Goal: Task Accomplishment & Management: Manage account settings

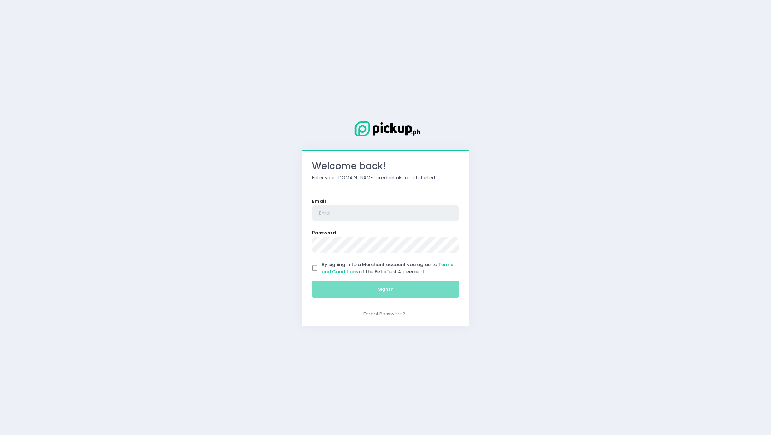
type input "[EMAIL_ADDRESS][DOMAIN_NAME]"
click at [318, 267] on input "By signing in to a Merchant account you agree to Terms and Conditions of the Be…" at bounding box center [315, 268] width 14 height 14
checkbox input "true"
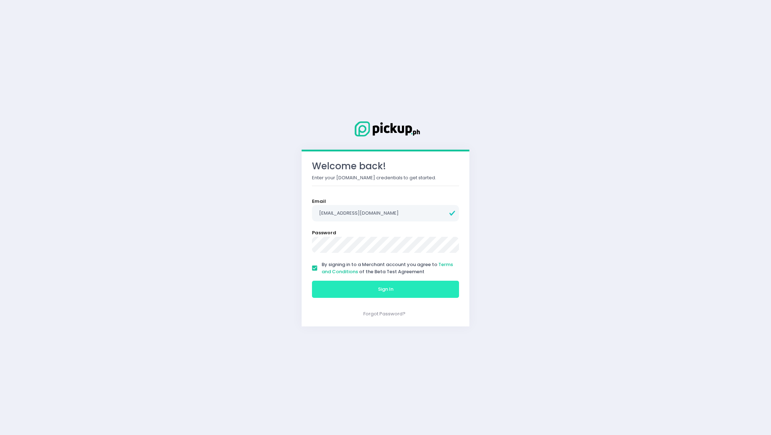
click at [395, 289] on button "Sign In" at bounding box center [385, 289] width 147 height 17
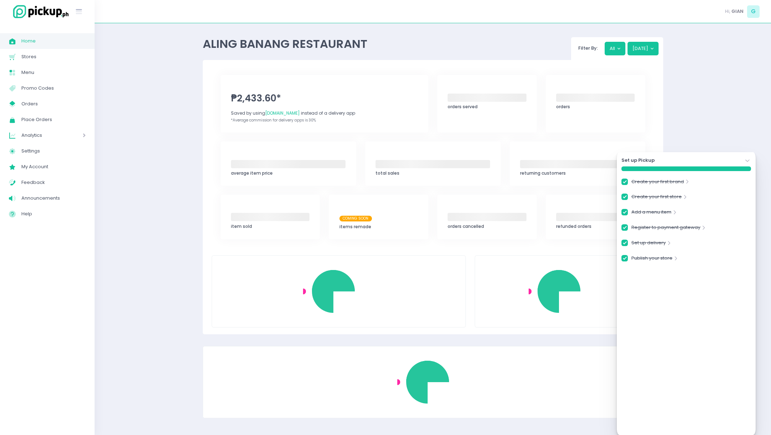
checkbox input "true"
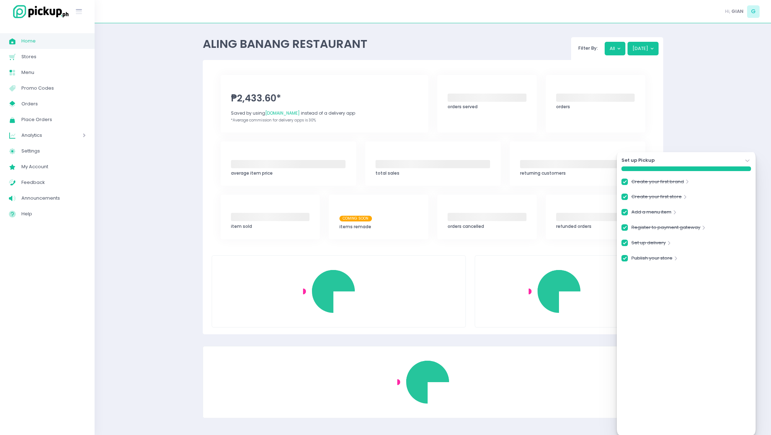
checkbox input "true"
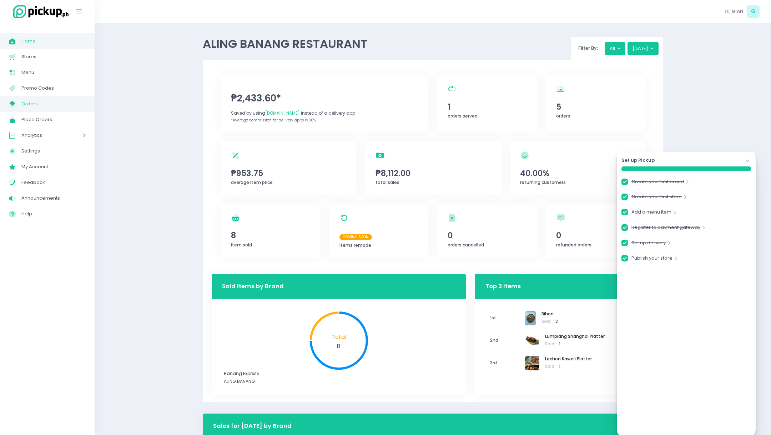
click at [41, 102] on span "Orders" at bounding box center [53, 103] width 64 height 9
checkbox input "true"
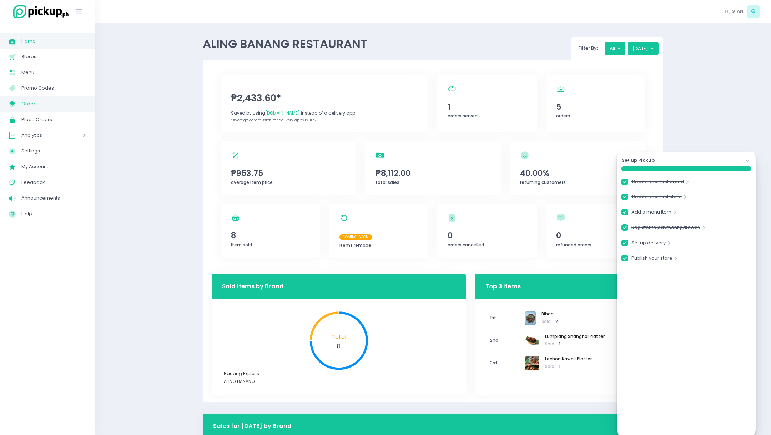
checkbox input "true"
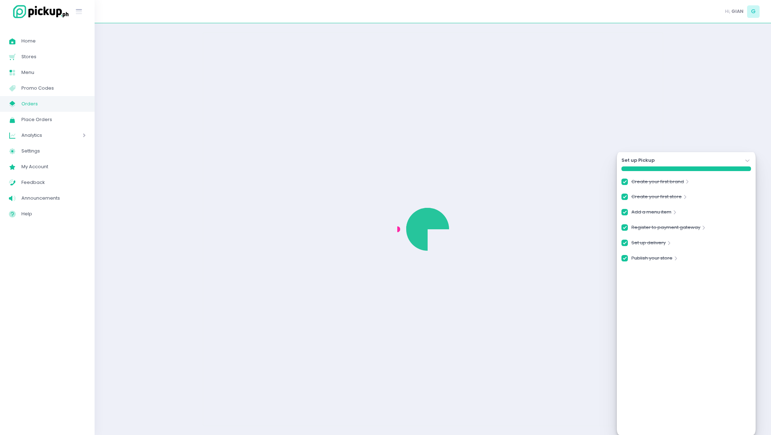
checkbox input "true"
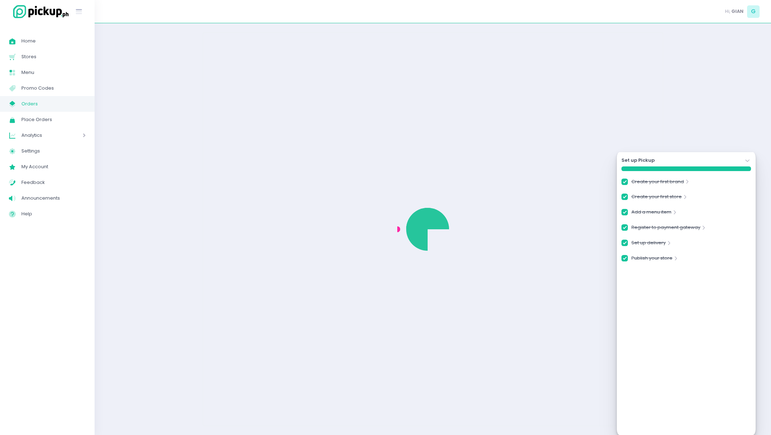
checkbox input "true"
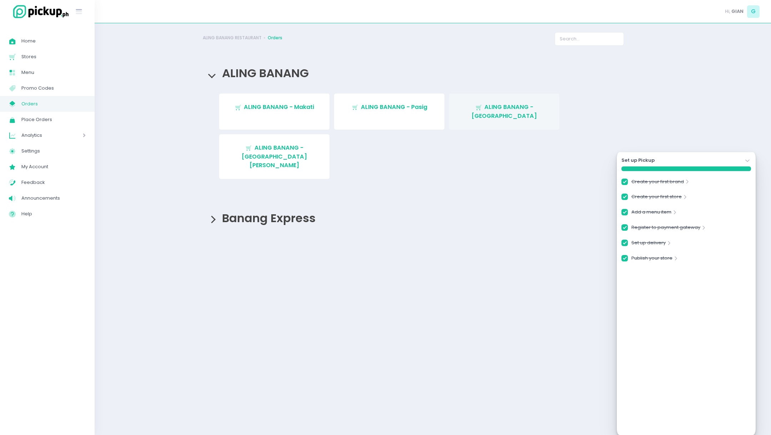
click at [494, 108] on span "ALING BANANG - [GEOGRAPHIC_DATA]" at bounding box center [505, 111] width 66 height 17
checkbox input "true"
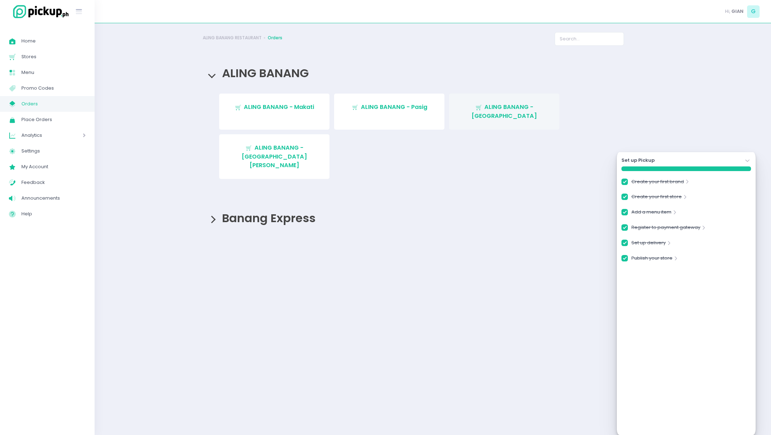
checkbox input "true"
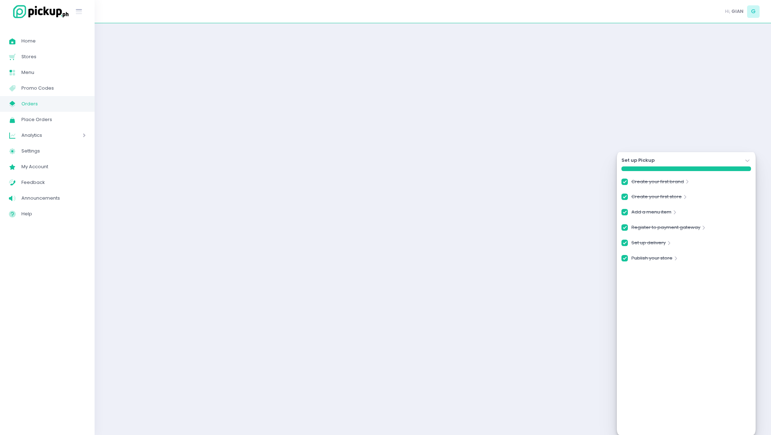
checkbox input "true"
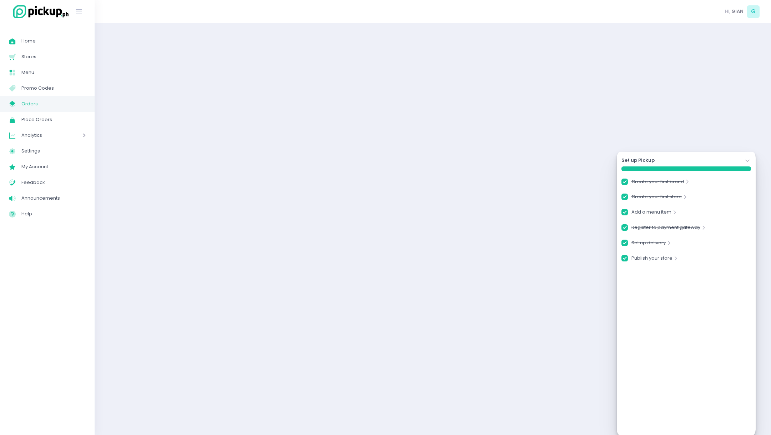
checkbox input "true"
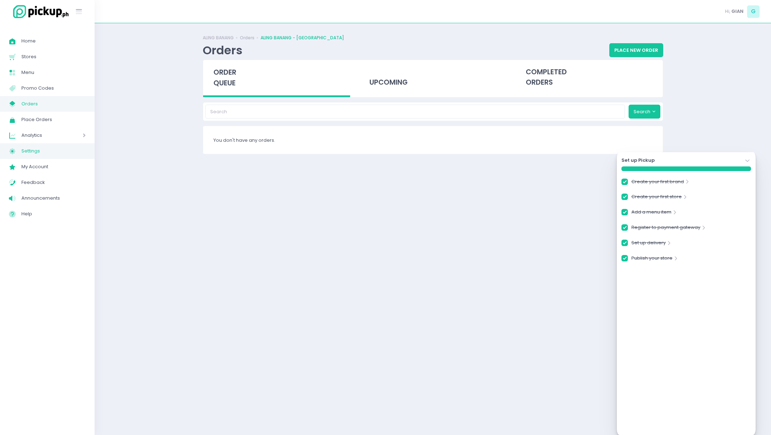
click at [35, 152] on span "Settings" at bounding box center [53, 150] width 64 height 9
checkbox input "true"
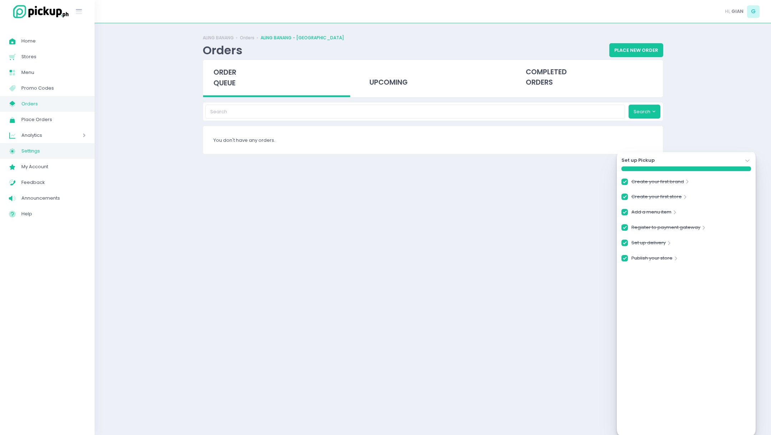
checkbox input "true"
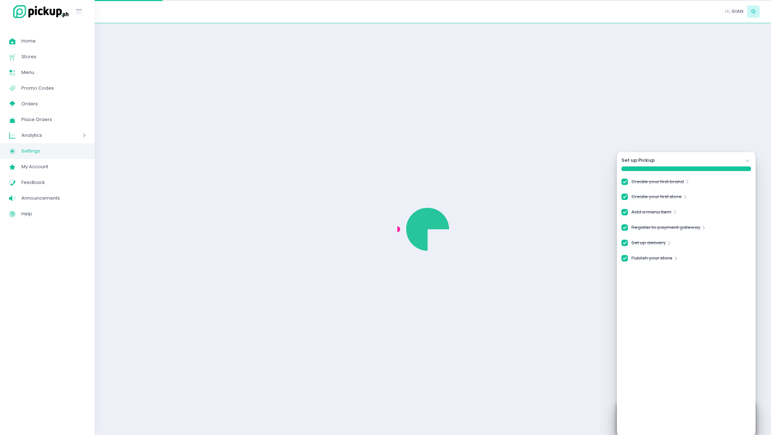
checkbox input "true"
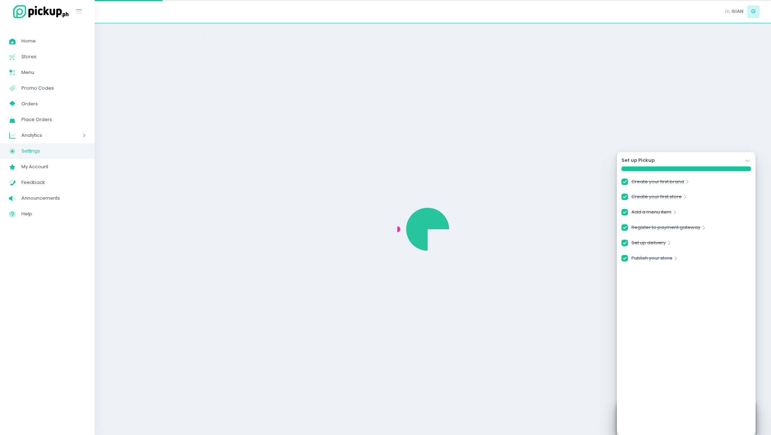
checkbox input "true"
select select "active"
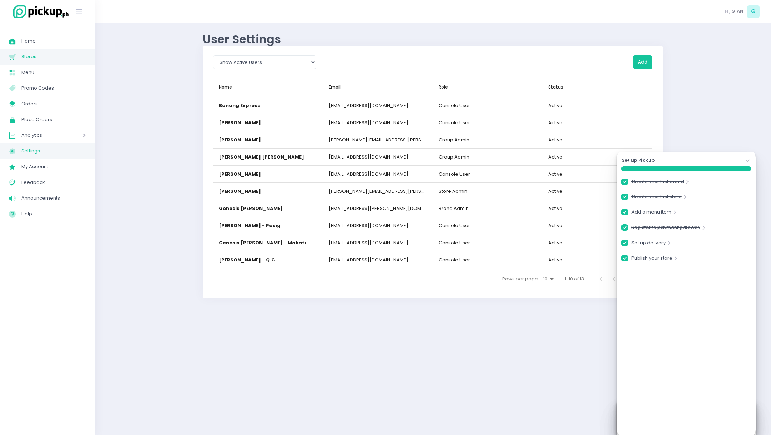
click at [41, 56] on span "Stores" at bounding box center [53, 56] width 64 height 9
checkbox input "true"
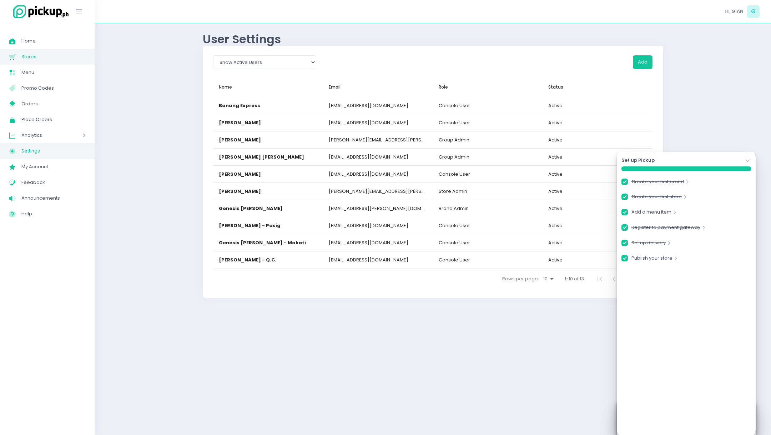
checkbox input "true"
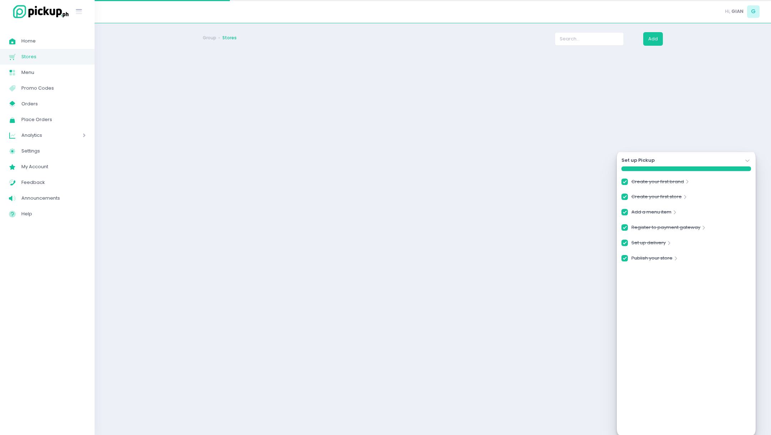
checkbox input "true"
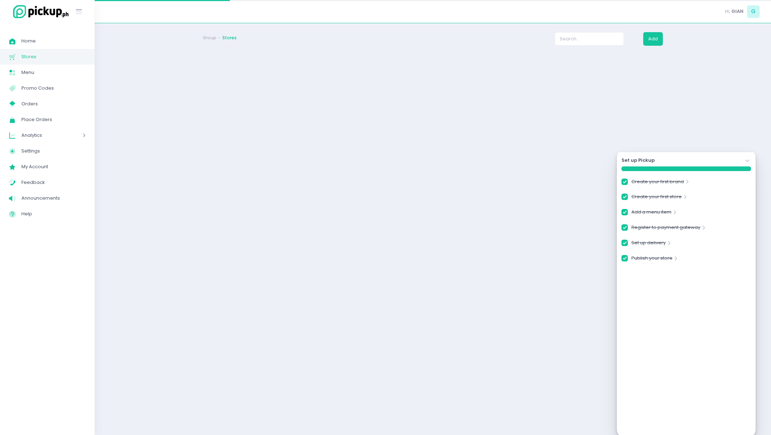
checkbox input "true"
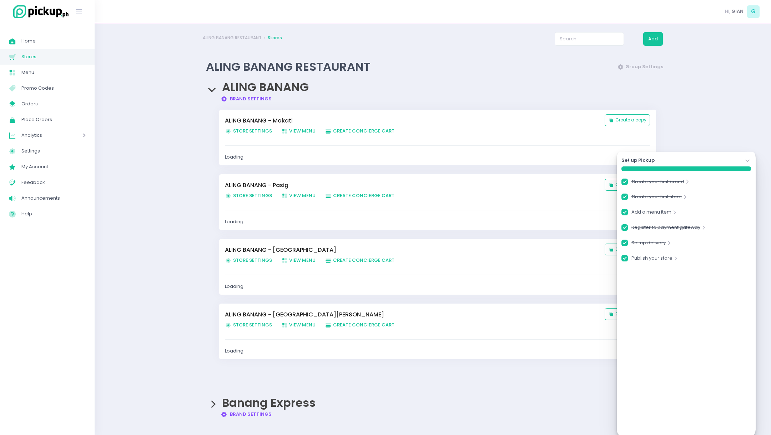
click at [253, 257] on span "Store Settings Created with Sketch. Store Settings" at bounding box center [248, 260] width 47 height 7
checkbox input "true"
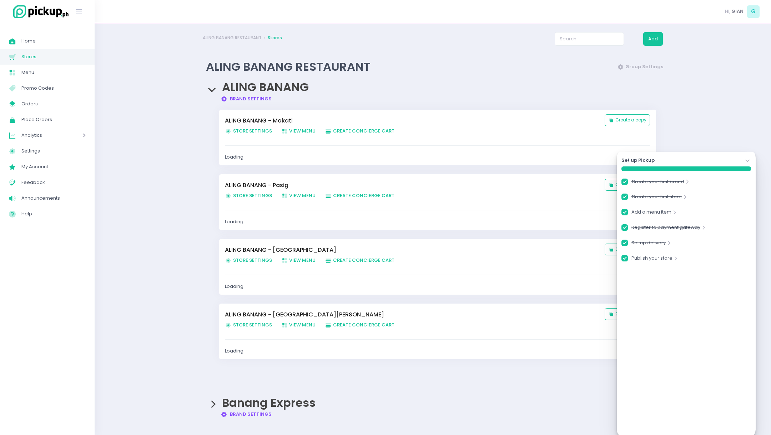
checkbox input "true"
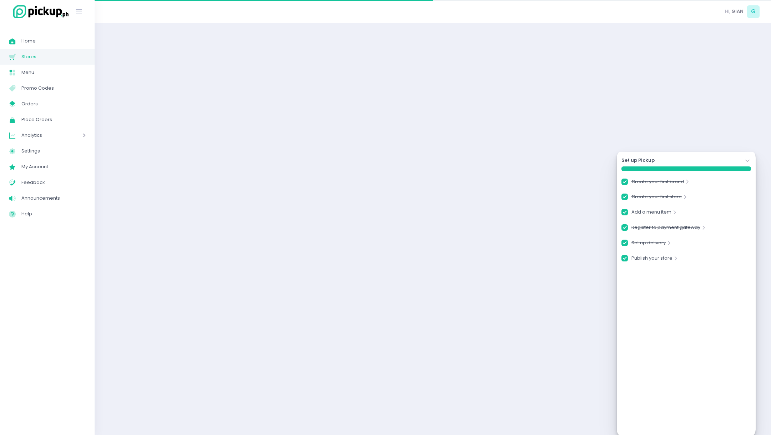
checkbox input "true"
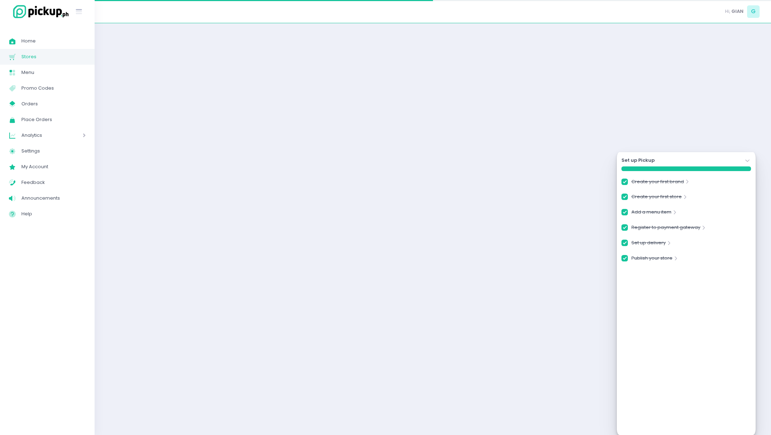
checkbox input "true"
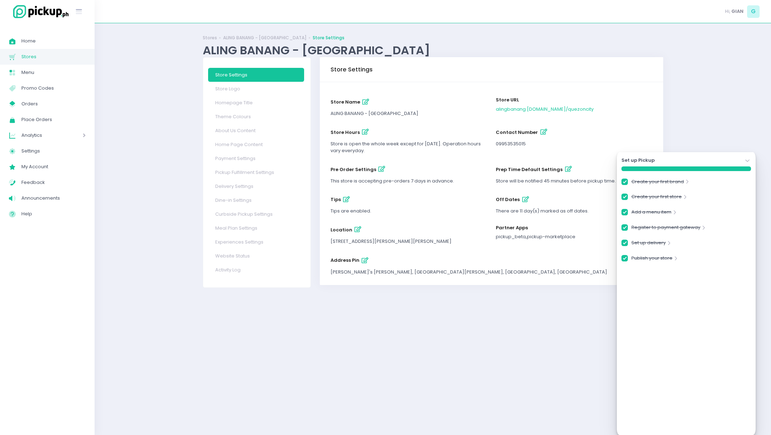
click at [363, 132] on icon "button" at bounding box center [365, 132] width 7 height 6
select select "08:00"
select select "07:00"
select select "21:00"
select select "07:00"
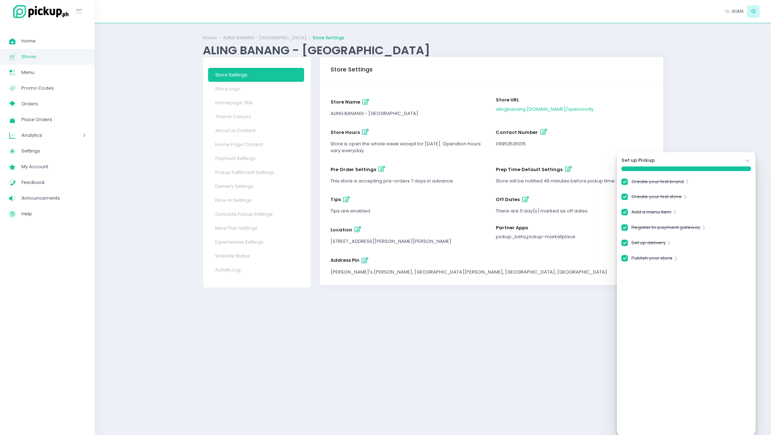
select select "21:00"
select select "07:00"
select select "21:00"
select select "07:00"
select select "21:00"
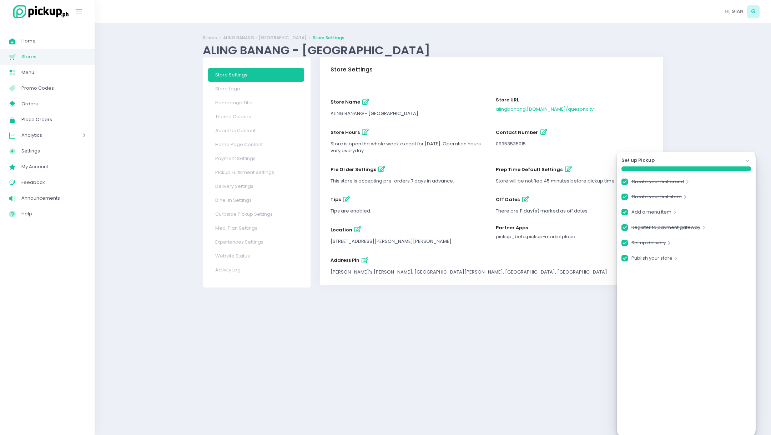
select select "07:00"
select select "21:00"
select select "07:00"
select select "21:00"
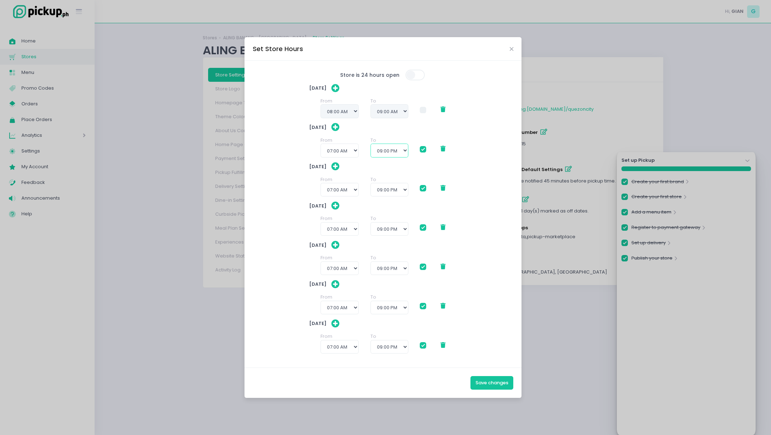
click at [405, 149] on select "08:00 AM 08:30 AM 09:00 AM 09:30 AM 10:00 AM 10:30 AM 11:00 AM 11:30 AM 12:00 P…" at bounding box center [390, 151] width 38 height 14
select select "20:30"
click at [371, 144] on select "08:00 AM 08:30 AM 09:00 AM 09:30 AM 10:00 AM 10:30 AM 11:00 AM 11:30 AM 12:00 P…" at bounding box center [390, 151] width 38 height 14
checkbox input "true"
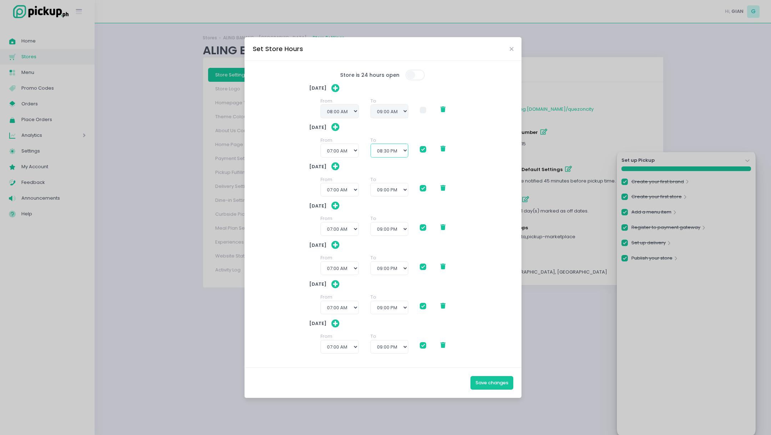
checkbox input "true"
click at [384, 153] on select "08:00 AM 08:30 AM 09:00 AM 09:30 AM 10:00 AM 10:30 AM 11:00 AM 11:30 AM 12:00 P…" at bounding box center [390, 151] width 38 height 14
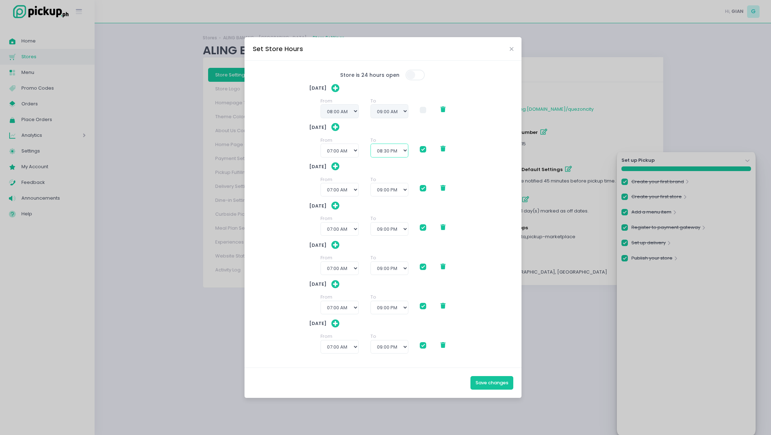
click at [371, 144] on select "08:00 AM 08:30 AM 09:00 AM 09:30 AM 10:00 AM 10:30 AM 11:00 AM 11:30 AM 12:00 P…" at bounding box center [390, 151] width 38 height 14
click at [406, 190] on select "08:00 AM 08:30 AM 09:00 AM 09:30 AM 10:00 AM 10:30 AM 11:00 AM 11:30 AM 12:00 P…" at bounding box center [390, 190] width 38 height 14
select select "20:30"
click at [371, 183] on select "08:00 AM 08:30 AM 09:00 AM 09:30 AM 10:00 AM 10:30 AM 11:00 AM 11:30 AM 12:00 P…" at bounding box center [390, 190] width 38 height 14
checkbox input "true"
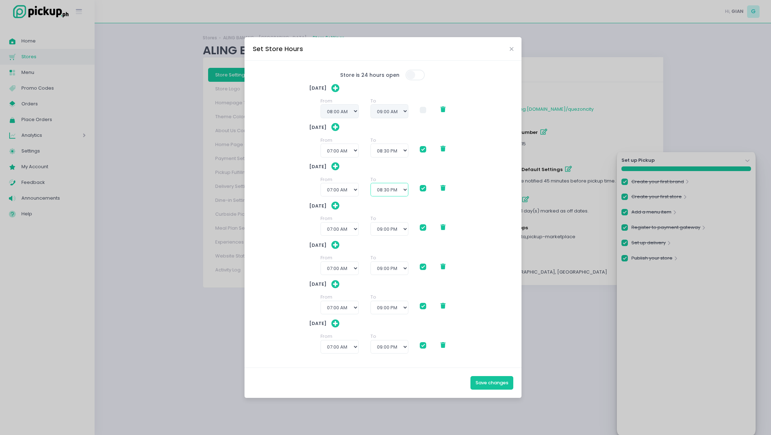
checkbox input "true"
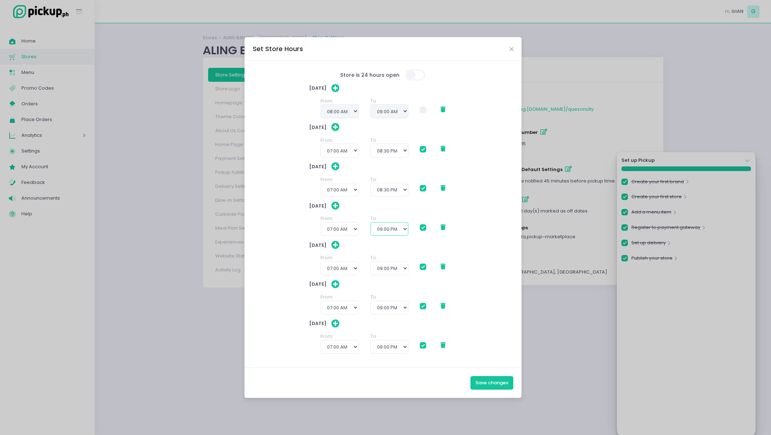
click at [404, 227] on select "08:00 AM 08:30 AM 09:00 AM 09:30 AM 10:00 AM 10:30 AM 11:00 AM 11:30 AM 12:00 P…" at bounding box center [390, 229] width 38 height 14
select select "20:30"
click at [371, 222] on select "08:00 AM 08:30 AM 09:00 AM 09:30 AM 10:00 AM 10:30 AM 11:00 AM 11:30 AM 12:00 P…" at bounding box center [390, 229] width 38 height 14
checkbox input "true"
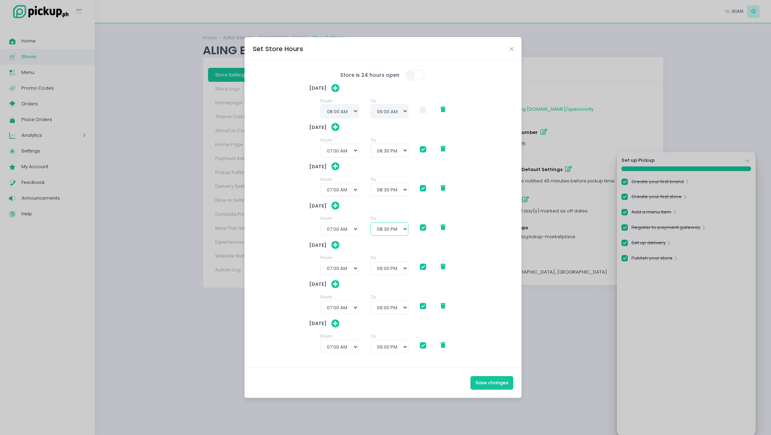
checkbox input "true"
click at [404, 267] on select "08:00 AM 08:30 AM 09:00 AM 09:30 AM 10:00 AM 10:30 AM 11:00 AM 11:30 AM 12:00 P…" at bounding box center [390, 268] width 38 height 14
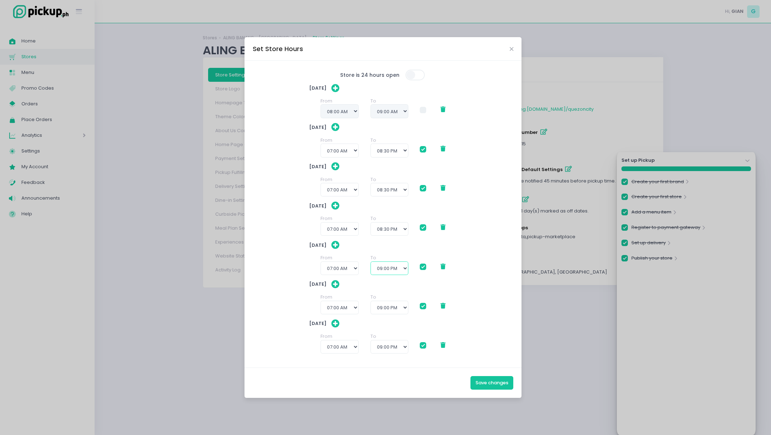
select select "20:30"
click at [371, 261] on select "08:00 AM 08:30 AM 09:00 AM 09:30 AM 10:00 AM 10:30 AM 11:00 AM 11:30 AM 12:00 P…" at bounding box center [390, 268] width 38 height 14
checkbox input "true"
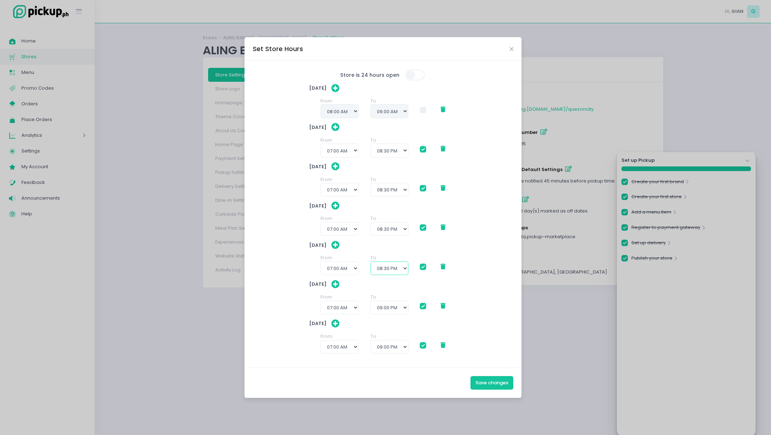
checkbox input "true"
click at [404, 306] on select "08:00 AM 08:30 AM 09:00 AM 09:30 AM 10:00 AM 10:30 AM 11:00 AM 11:30 AM 12:00 P…" at bounding box center [390, 308] width 38 height 14
select select "20:30"
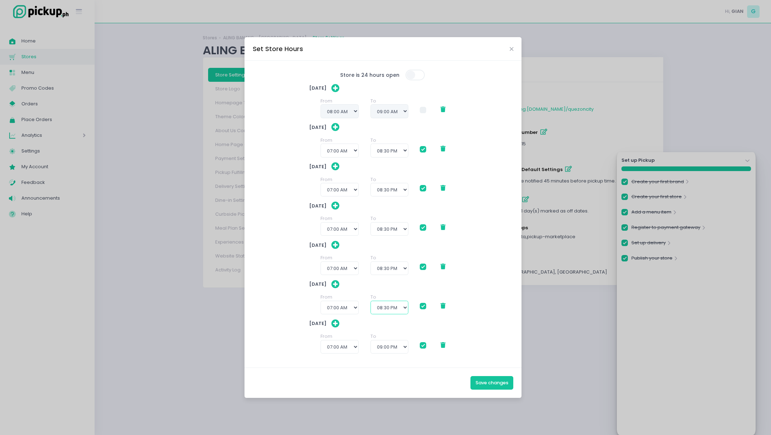
click at [371, 301] on select "08:00 AM 08:30 AM 09:00 AM 09:30 AM 10:00 AM 10:30 AM 11:00 AM 11:30 AM 12:00 P…" at bounding box center [390, 308] width 38 height 14
checkbox input "true"
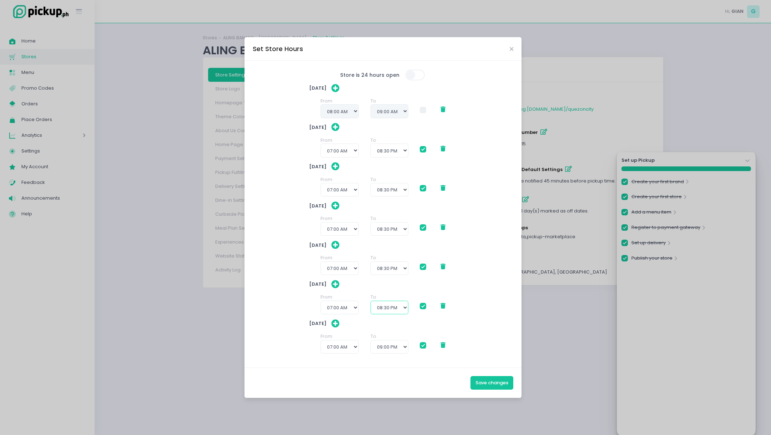
checkbox input "true"
click at [404, 346] on select "08:00 AM 08:30 AM 09:00 AM 09:30 AM 10:00 AM 10:30 AM 11:00 AM 11:30 AM 12:00 P…" at bounding box center [390, 347] width 38 height 14
select select "20:30"
click at [371, 340] on select "08:00 AM 08:30 AM 09:00 AM 09:30 AM 10:00 AM 10:30 AM 11:00 AM 11:30 AM 12:00 P…" at bounding box center [390, 347] width 38 height 14
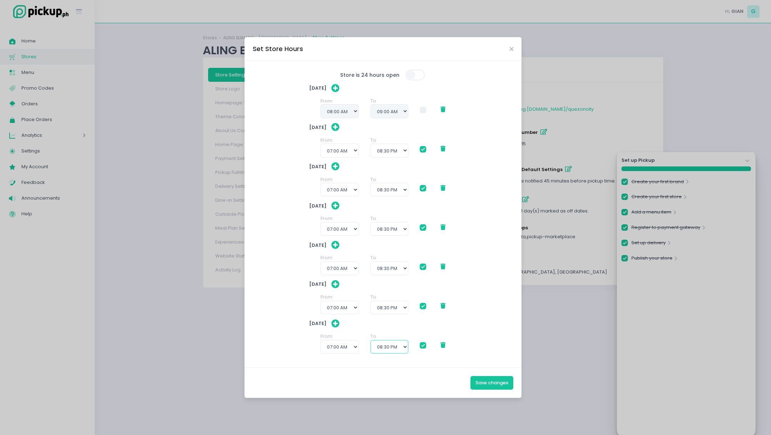
checkbox input "true"
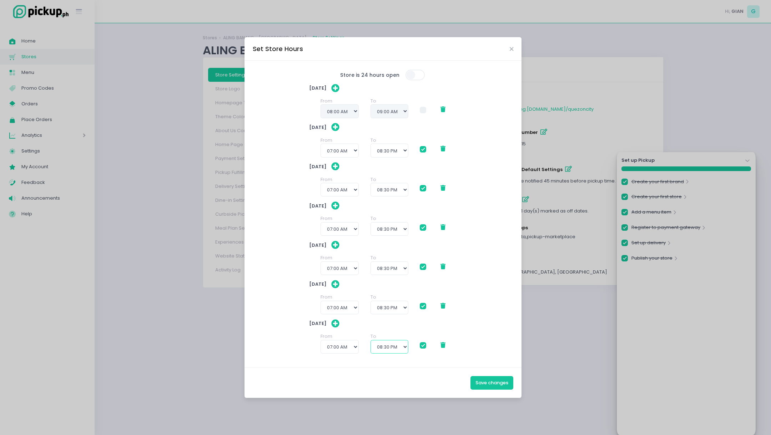
checkbox input "true"
click at [426, 111] on span at bounding box center [423, 110] width 6 height 6
click at [429, 111] on input "checkbox" at bounding box center [431, 108] width 5 height 5
checkbox input "true"
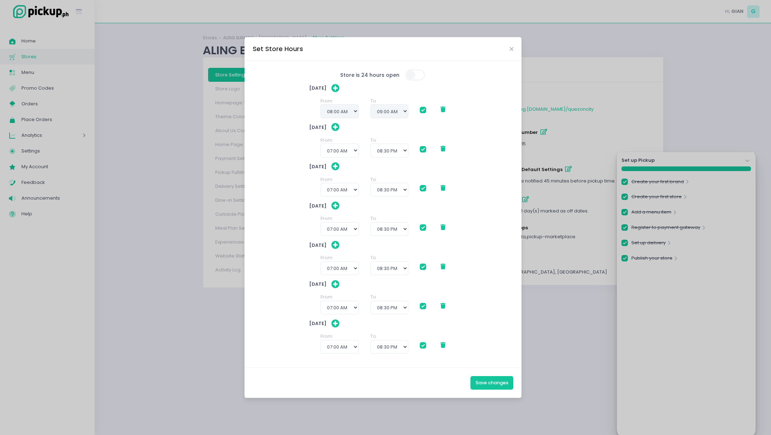
checkbox input "true"
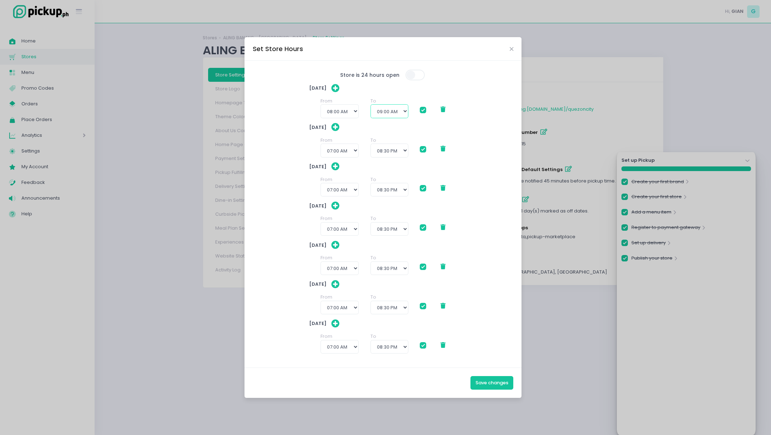
click at [404, 111] on select "09:00 AM 09:30 AM 10:00 AM 10:30 AM 11:00 AM 11:30 AM 12:00 PM 12:30 PM 01:00 P…" at bounding box center [390, 111] width 38 height 14
select select "20:30"
click at [371, 104] on select "09:00 AM 09:30 AM 10:00 AM 10:30 AM 11:00 AM 11:30 AM 12:00 PM 12:30 PM 01:00 P…" at bounding box center [390, 111] width 38 height 14
checkbox input "true"
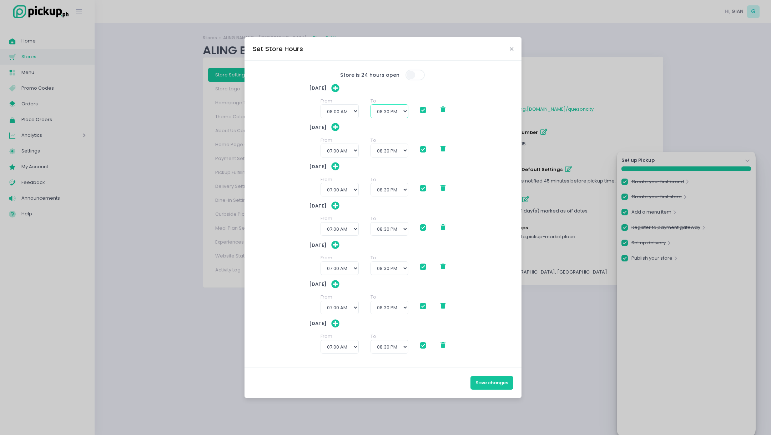
checkbox input "true"
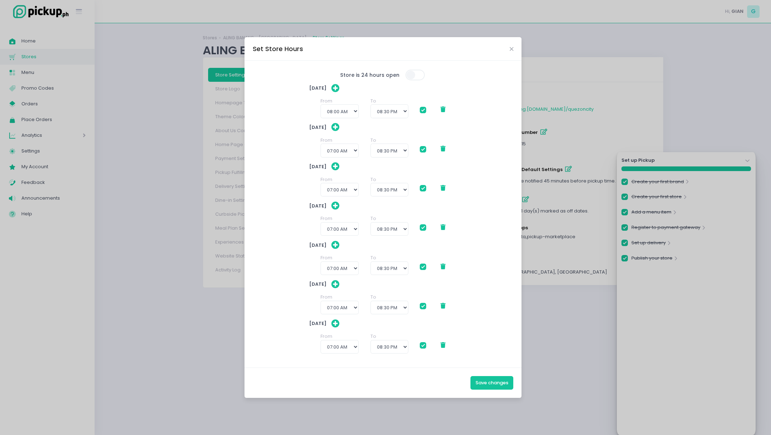
click at [425, 110] on span at bounding box center [423, 110] width 6 height 6
click at [429, 110] on input "checkbox" at bounding box center [431, 108] width 5 height 5
checkbox input "false"
checkbox input "true"
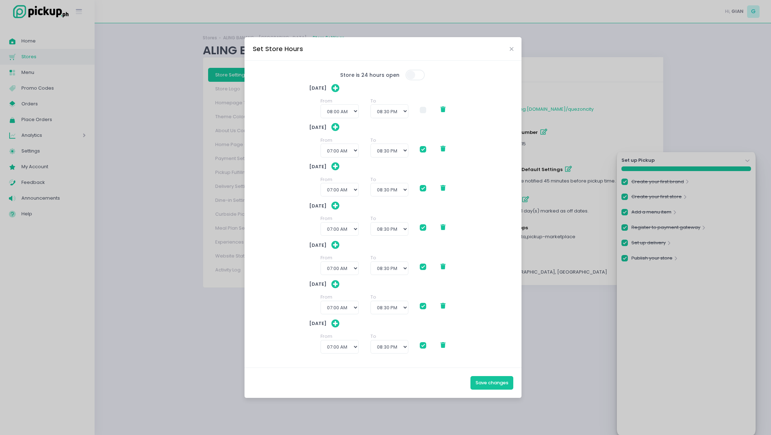
checkbox input "true"
click at [494, 384] on button "Save changes" at bounding box center [491, 383] width 43 height 14
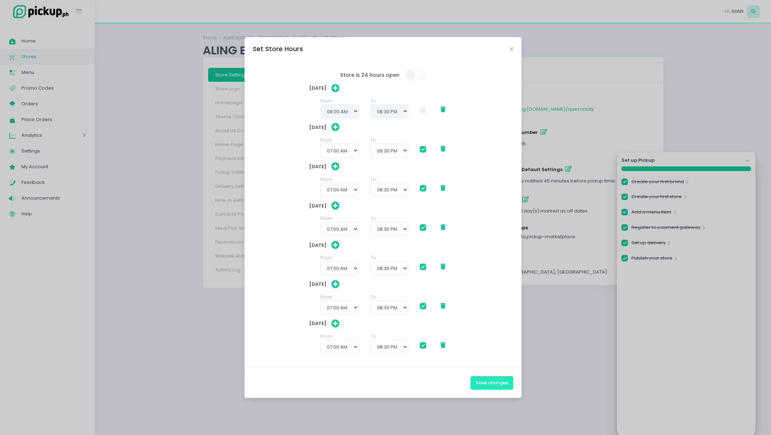
checkbox input "true"
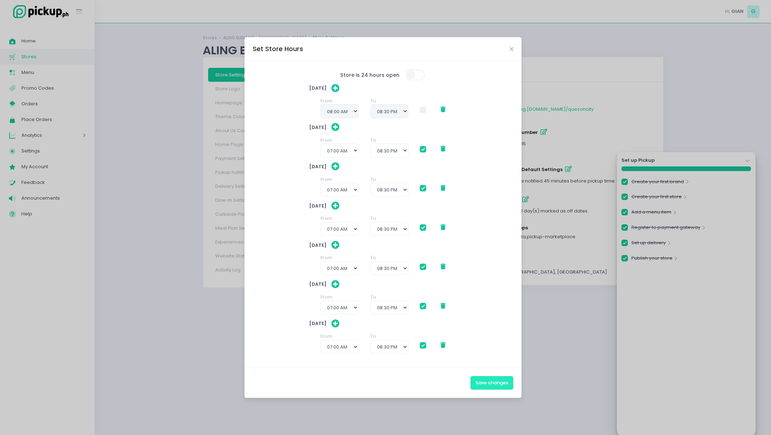
checkbox input "true"
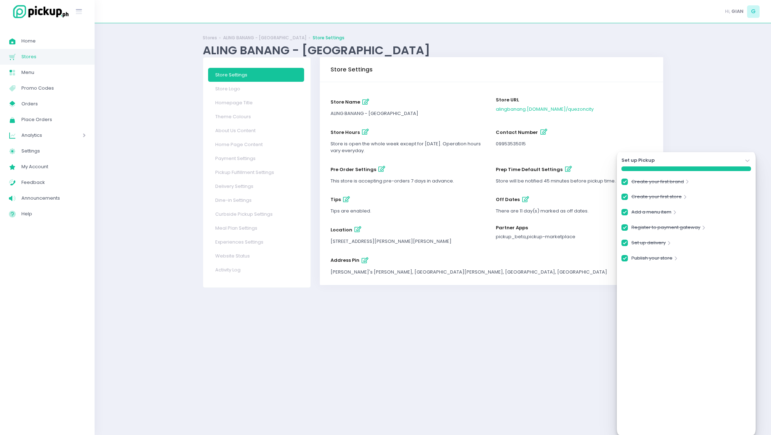
click at [362, 129] on icon "button" at bounding box center [365, 132] width 7 height 6
select select "08:00"
select select "20:30"
select select "07:00"
select select "20:30"
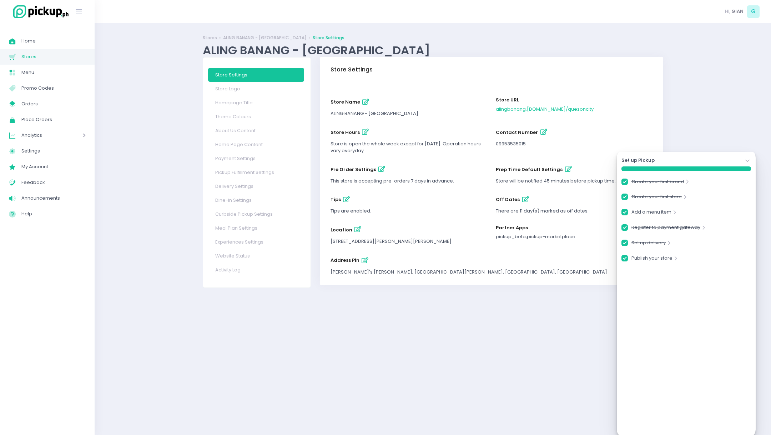
select select "07:00"
select select "20:30"
select select "07:00"
select select "20:30"
select select "07:00"
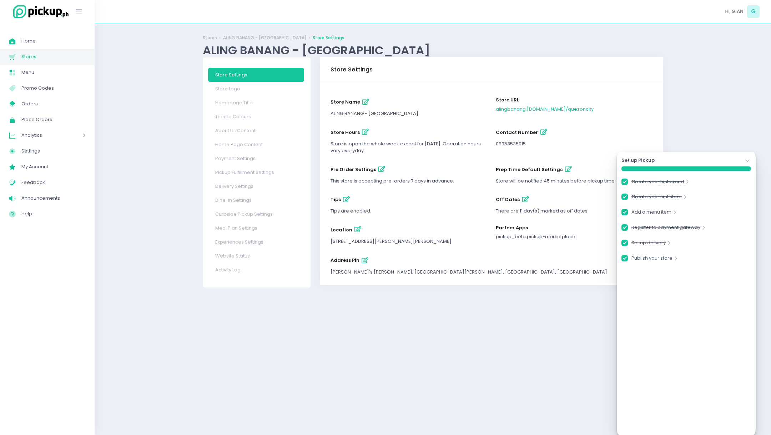
select select "20:30"
select select "07:00"
select select "20:30"
select select "07:00"
select select "20:30"
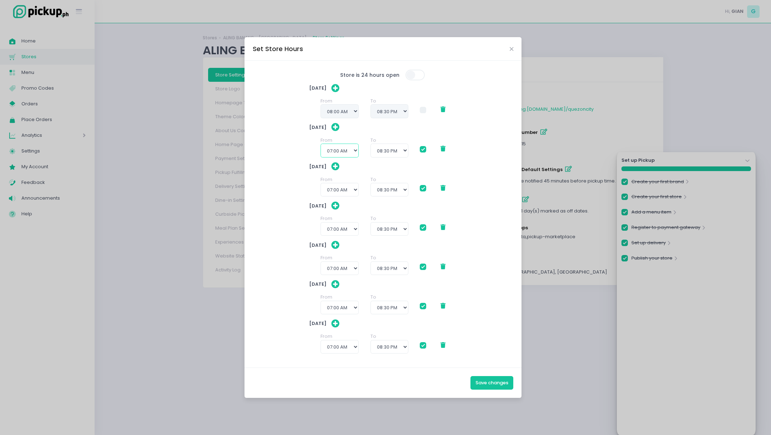
click at [353, 151] on select "12:00 AM 12:30 AM 01:00 AM 01:30 AM 02:00 AM 02:30 AM 03:00 AM 03:30 AM 04:00 A…" at bounding box center [340, 151] width 38 height 14
select select "07:30"
click at [321, 144] on select "12:00 AM 12:30 AM 01:00 AM 01:30 AM 02:00 AM 02:30 AM 03:00 AM 03:30 AM 04:00 A…" at bounding box center [340, 151] width 38 height 14
checkbox input "true"
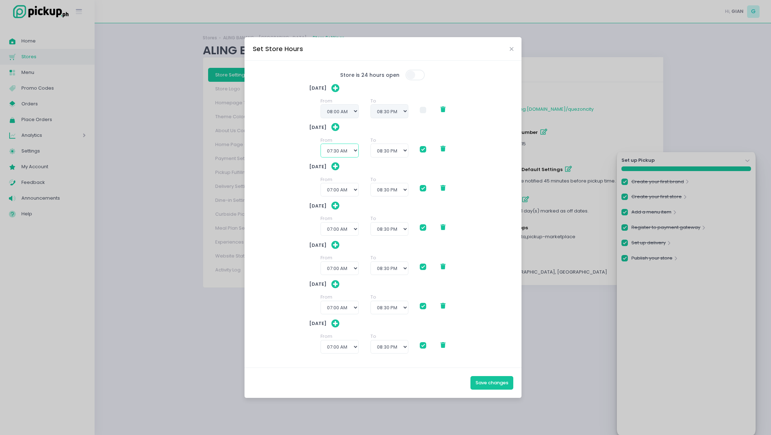
checkbox input "true"
click at [349, 188] on select "12:00 AM 12:30 AM 01:00 AM 01:30 AM 02:00 AM 02:30 AM 03:00 AM 03:30 AM 04:00 A…" at bounding box center [340, 190] width 38 height 14
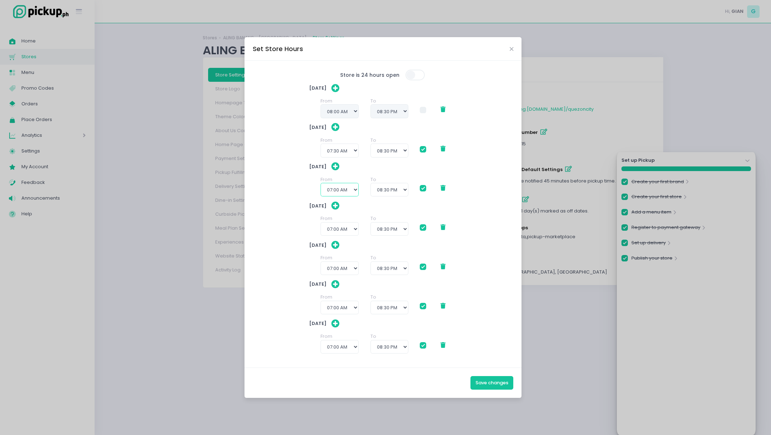
select select "07:30"
click at [321, 183] on select "12:00 AM 12:30 AM 01:00 AM 01:30 AM 02:00 AM 02:30 AM 03:00 AM 03:30 AM 04:00 A…" at bounding box center [340, 190] width 38 height 14
checkbox input "true"
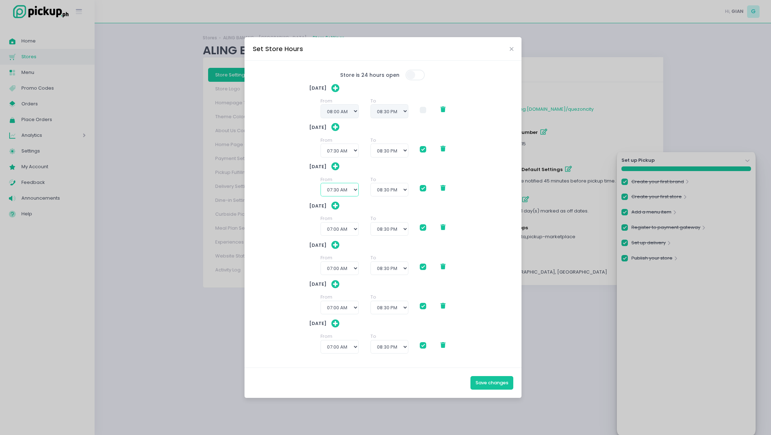
checkbox input "true"
click at [355, 229] on select "12:00 AM 12:30 AM 01:00 AM 01:30 AM 02:00 AM 02:30 AM 03:00 AM 03:30 AM 04:00 A…" at bounding box center [340, 229] width 38 height 14
select select "07:30"
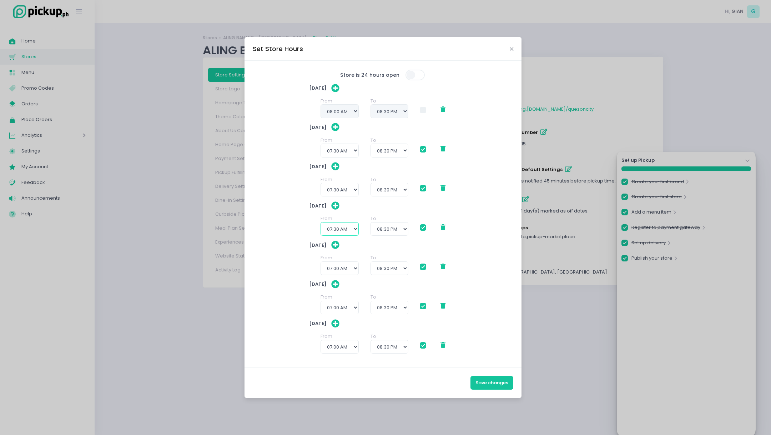
click at [321, 222] on select "12:00 AM 12:30 AM 01:00 AM 01:30 AM 02:00 AM 02:30 AM 03:00 AM 03:30 AM 04:00 A…" at bounding box center [340, 229] width 38 height 14
checkbox input "true"
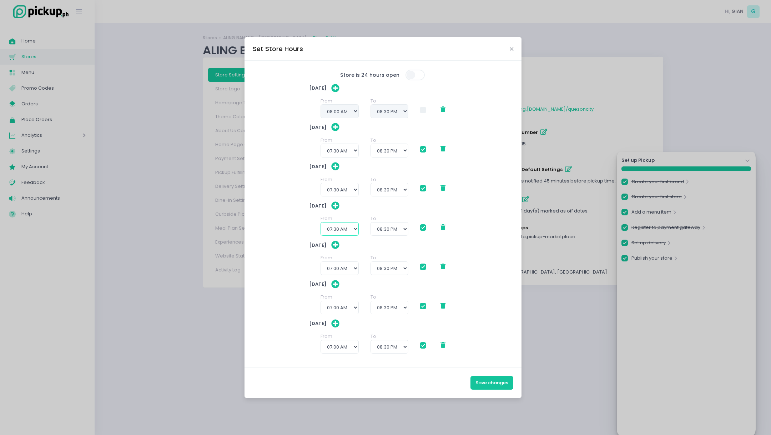
checkbox input "true"
click at [354, 269] on select "12:00 AM 12:30 AM 01:00 AM 01:30 AM 02:00 AM 02:30 AM 03:00 AM 03:30 AM 04:00 A…" at bounding box center [340, 268] width 38 height 14
select select "07:30"
click at [321, 261] on select "12:00 AM 12:30 AM 01:00 AM 01:30 AM 02:00 AM 02:30 AM 03:00 AM 03:30 AM 04:00 A…" at bounding box center [340, 268] width 38 height 14
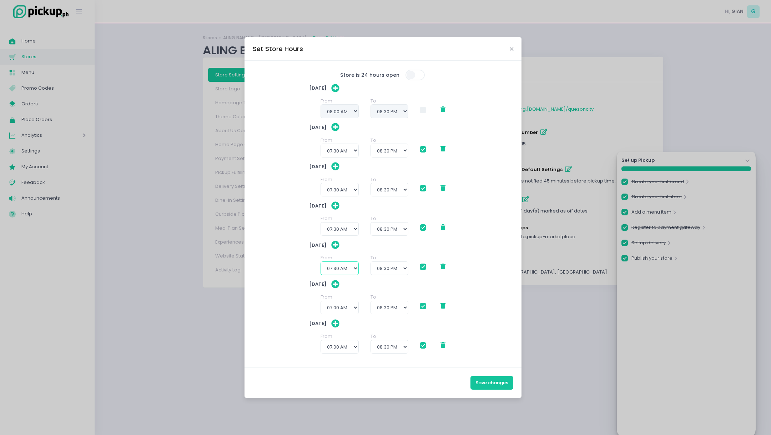
checkbox input "true"
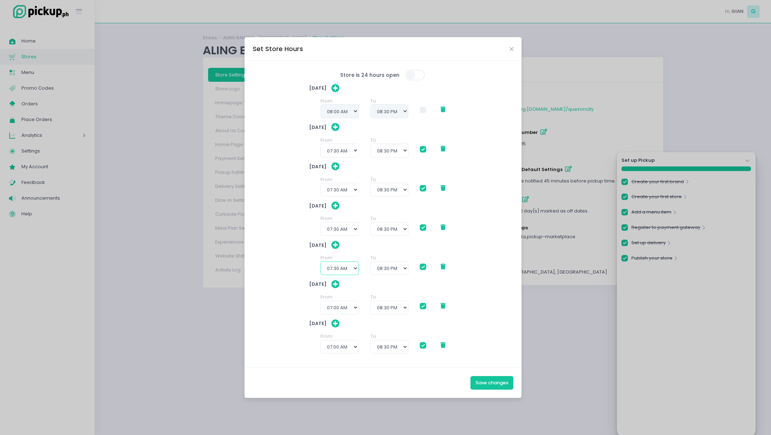
checkbox input "true"
click at [353, 307] on select "12:00 AM 12:30 AM 01:00 AM 01:30 AM 02:00 AM 02:30 AM 03:00 AM 03:30 AM 04:00 A…" at bounding box center [340, 308] width 38 height 14
select select "07:30"
click at [321, 301] on select "12:00 AM 12:30 AM 01:00 AM 01:30 AM 02:00 AM 02:30 AM 03:00 AM 03:30 AM 04:00 A…" at bounding box center [340, 308] width 38 height 14
checkbox input "true"
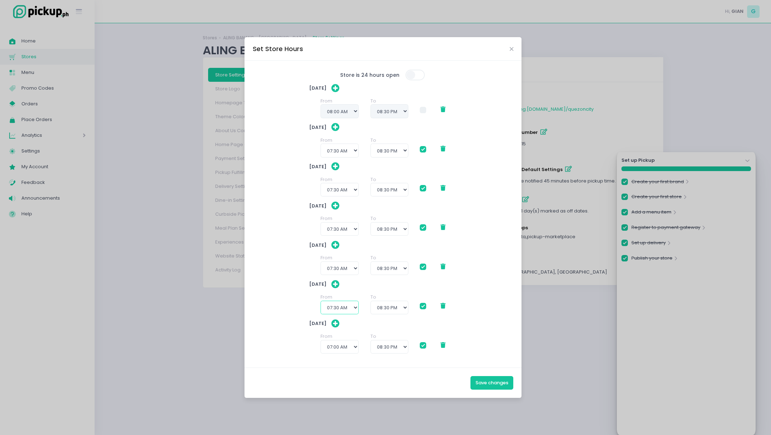
checkbox input "true"
click at [352, 346] on select "12:00 AM 12:30 AM 01:00 AM 01:30 AM 02:00 AM 02:30 AM 03:00 AM 03:30 AM 04:00 A…" at bounding box center [340, 347] width 38 height 14
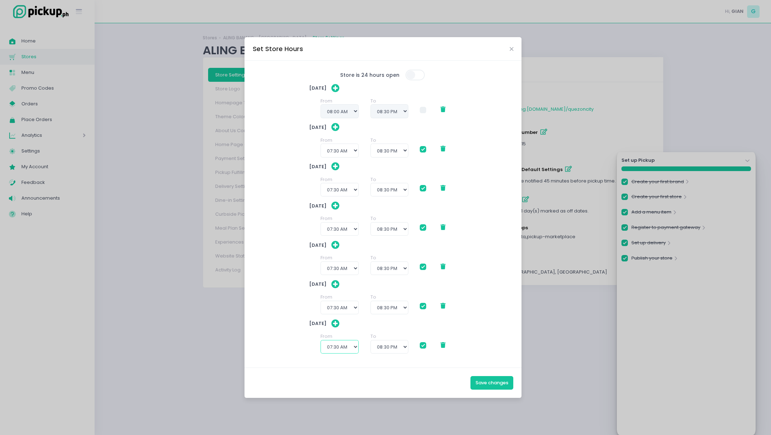
click at [321, 340] on select "12:00 AM 12:30 AM 01:00 AM 01:30 AM 02:00 AM 02:30 AM 03:00 AM 03:30 AM 04:00 A…" at bounding box center [340, 347] width 38 height 14
click at [490, 379] on button "Save changes" at bounding box center [491, 383] width 43 height 14
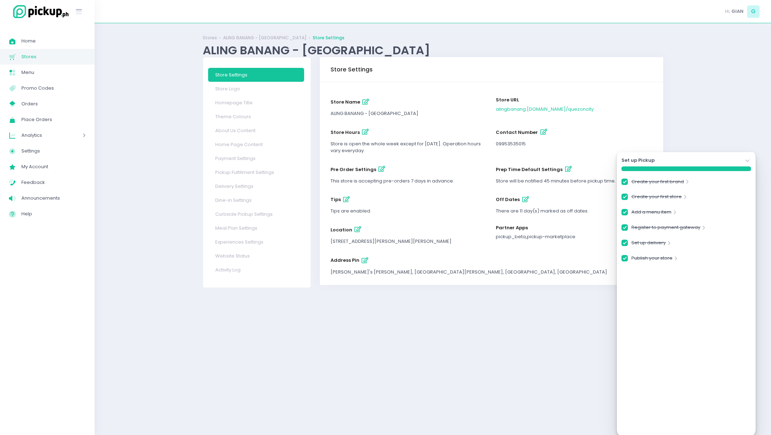
click at [27, 53] on span "Stores" at bounding box center [53, 56] width 64 height 9
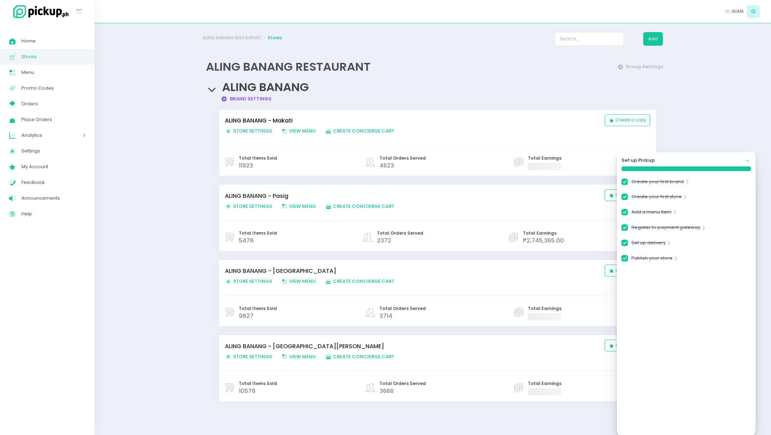
click at [257, 119] on link "ALING BANANG - Makati" at bounding box center [411, 120] width 373 height 9
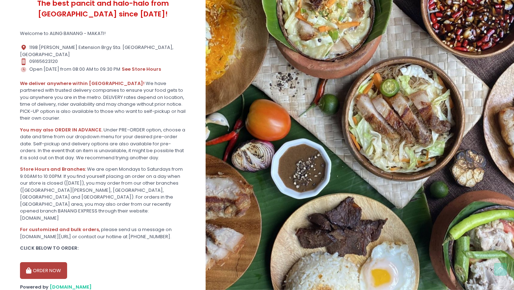
scroll to position [132, 0]
